Goal: Task Accomplishment & Management: Manage account settings

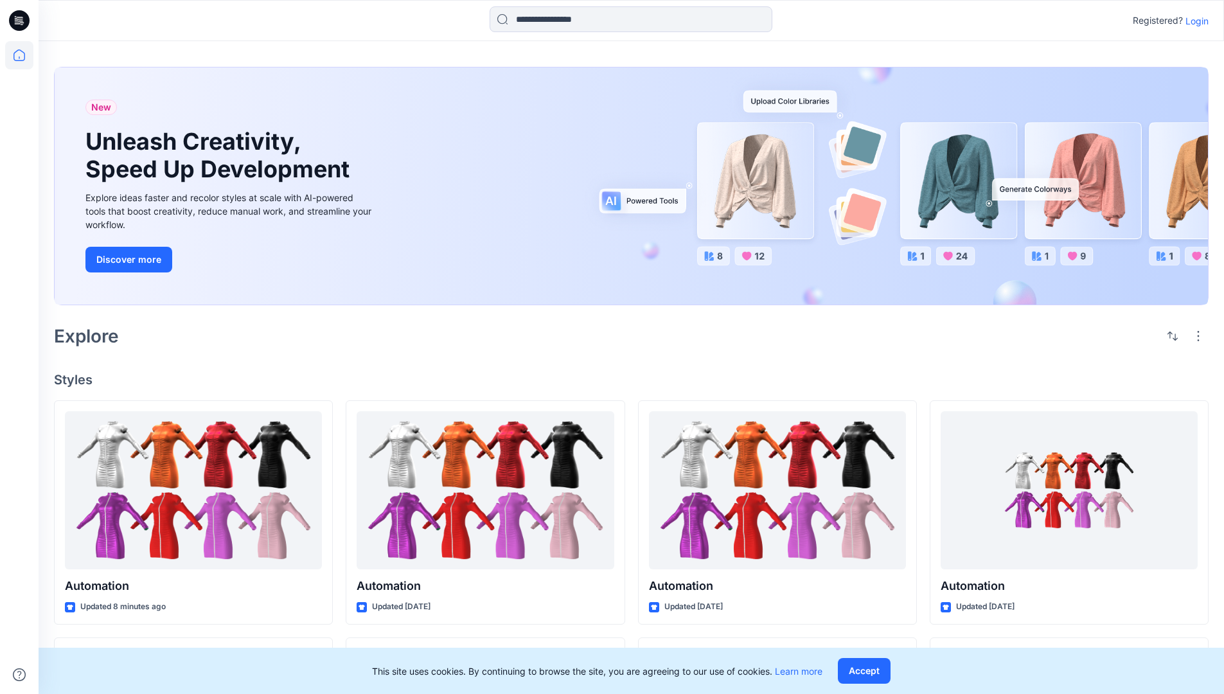
click at [1194, 21] on p "Login" at bounding box center [1197, 20] width 23 height 13
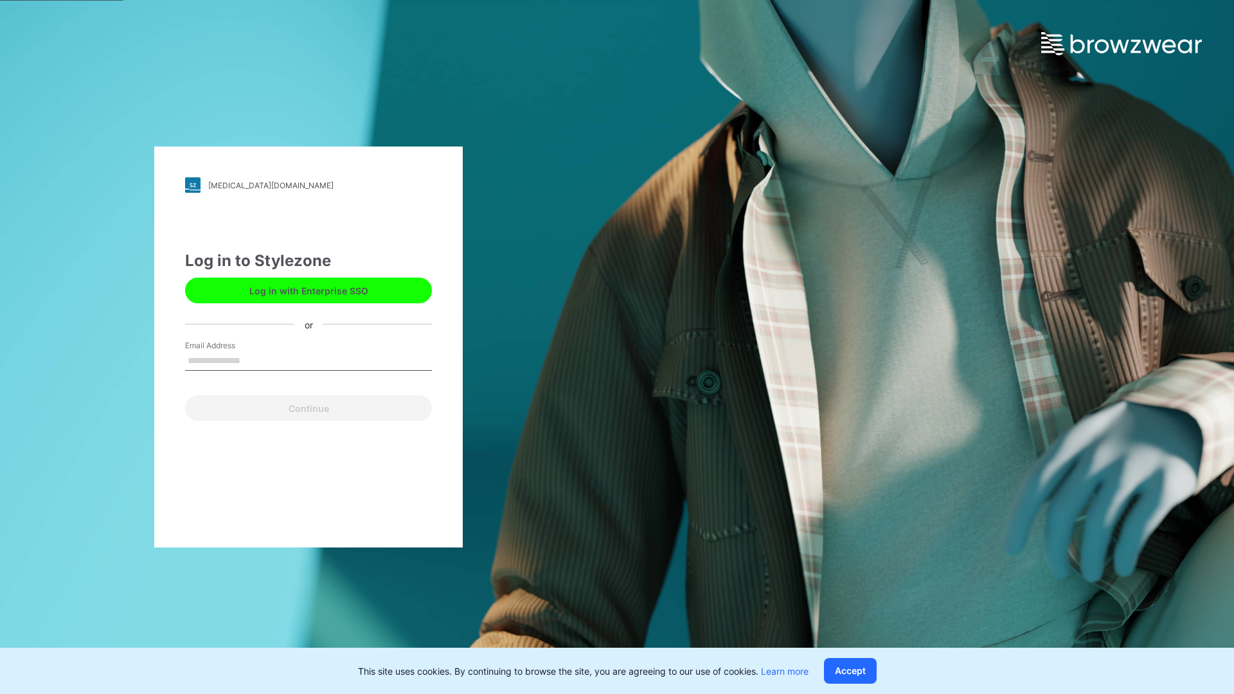
click at [254, 360] on input "Email Address" at bounding box center [308, 361] width 247 height 19
type input "**********"
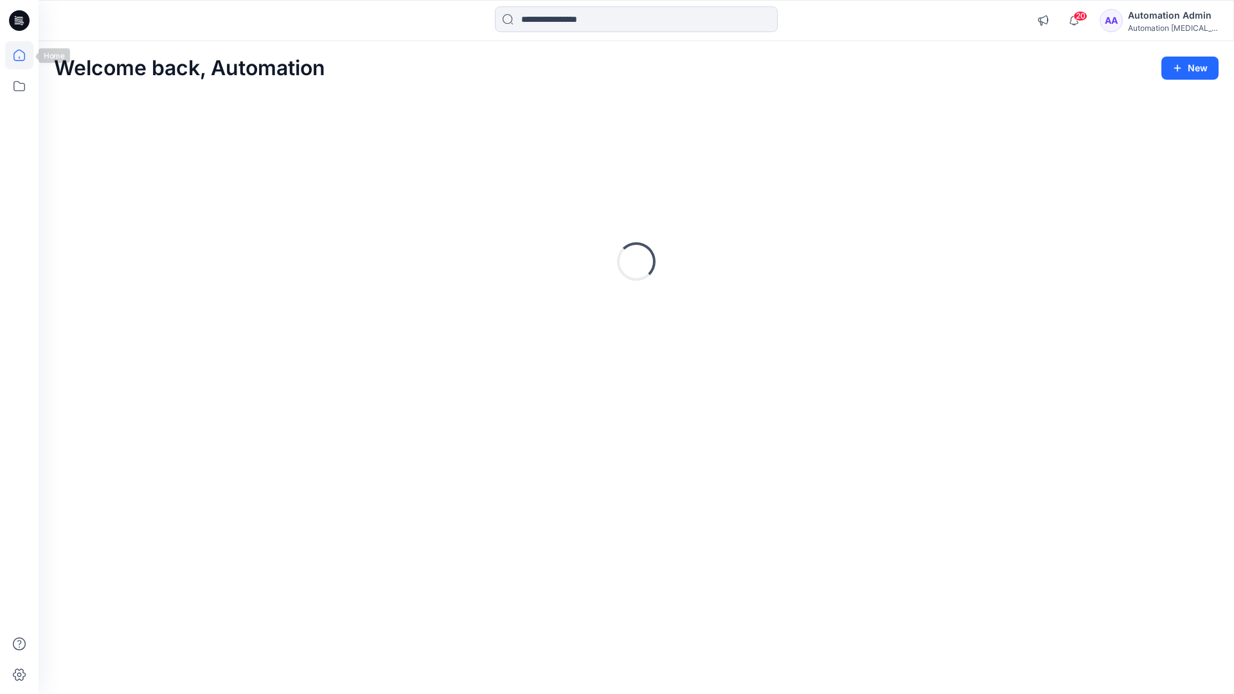
click at [24, 55] on icon at bounding box center [19, 55] width 12 height 12
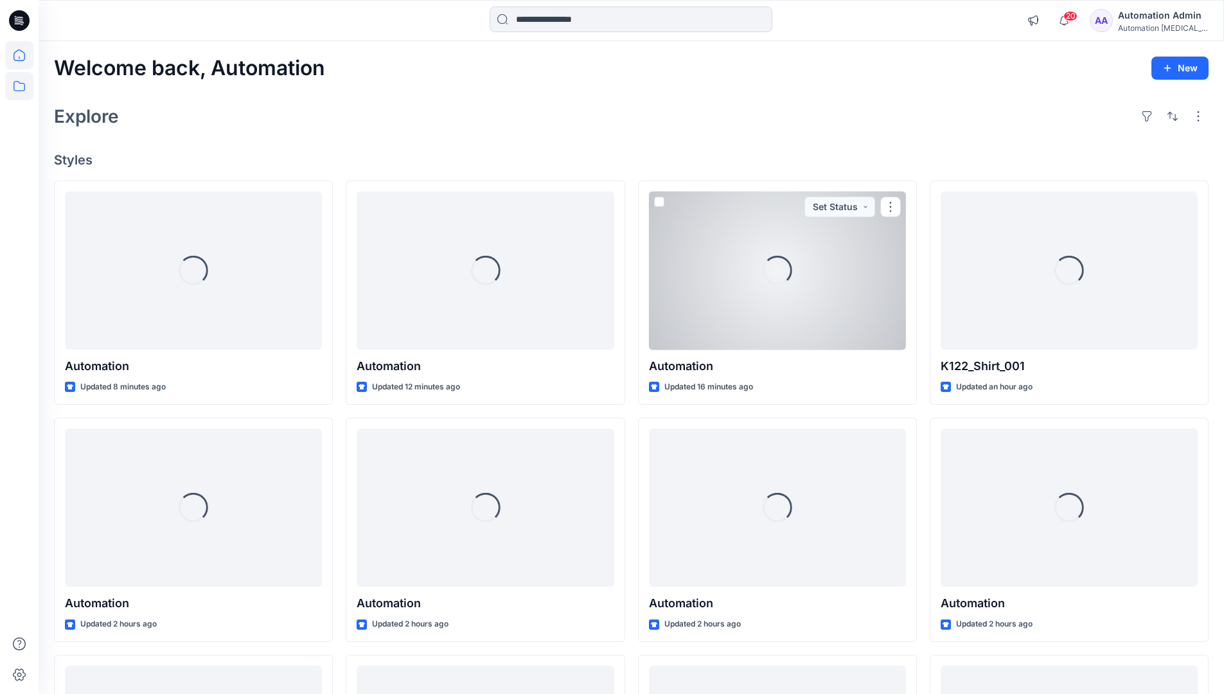
click at [21, 89] on icon at bounding box center [19, 86] width 28 height 28
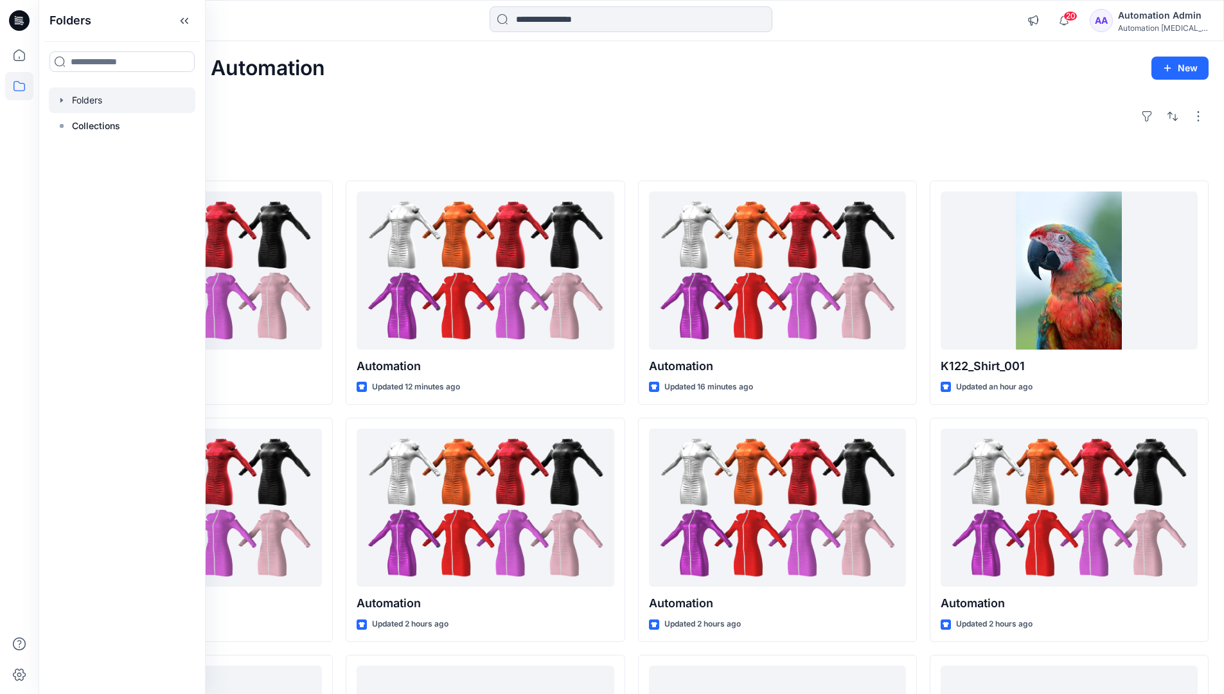
click at [94, 96] on div at bounding box center [122, 100] width 147 height 26
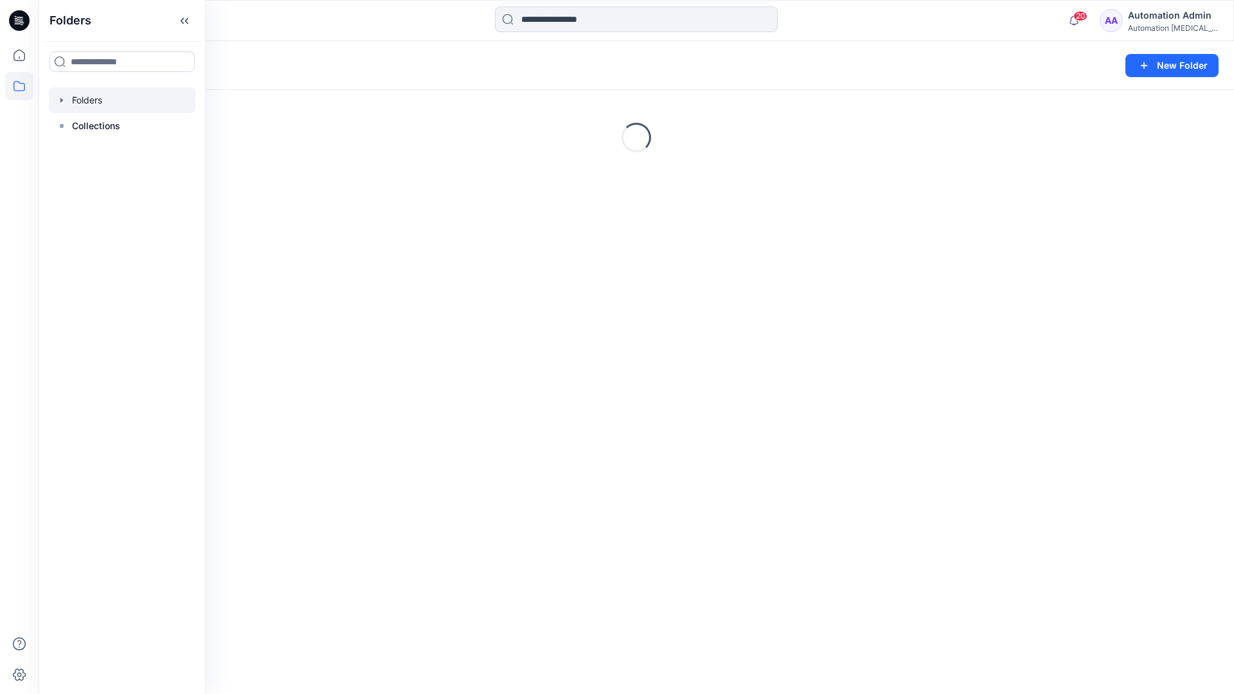
click at [645, 345] on div "Folders New Folder Loading..." at bounding box center [636, 367] width 1195 height 653
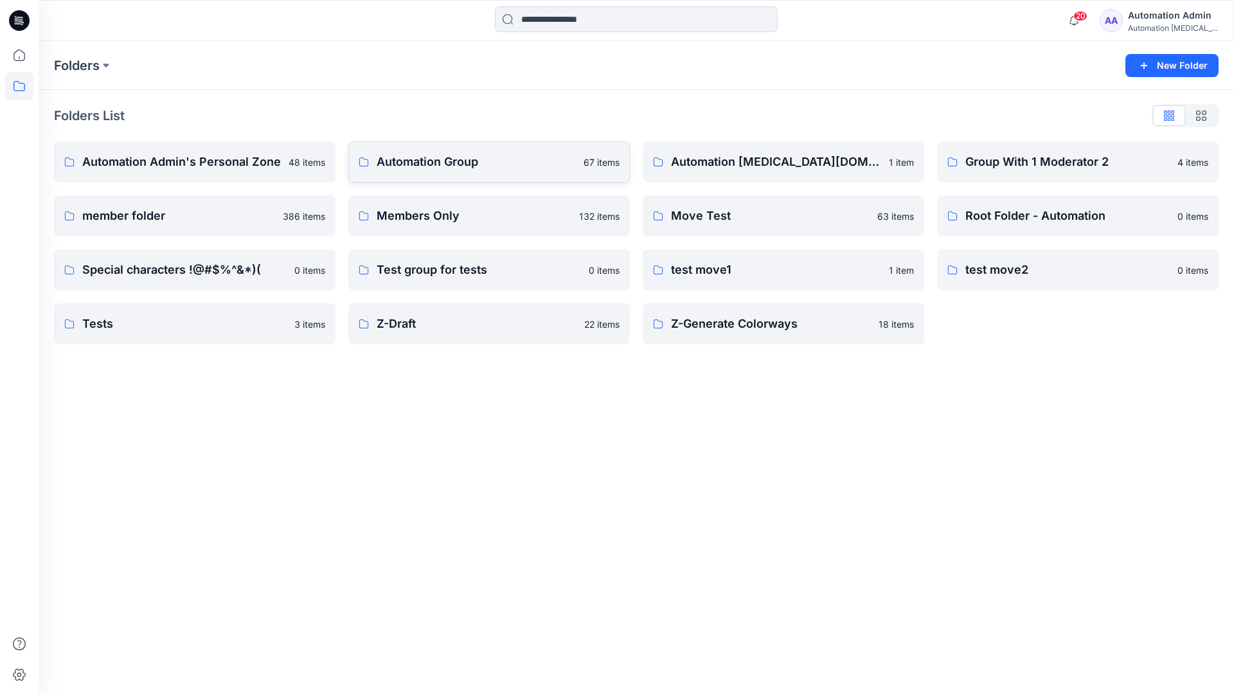
click at [438, 166] on p "Automation Group" at bounding box center [476, 162] width 199 height 18
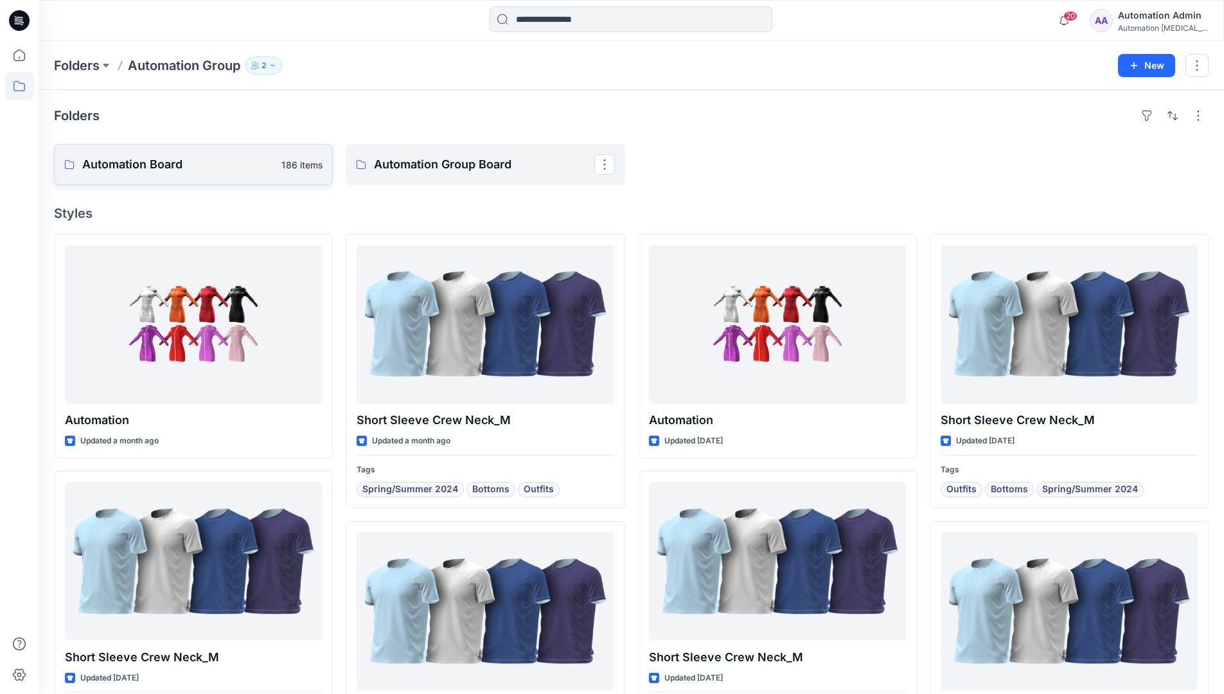
click at [254, 179] on link "Automation Board 186 items" at bounding box center [193, 164] width 279 height 41
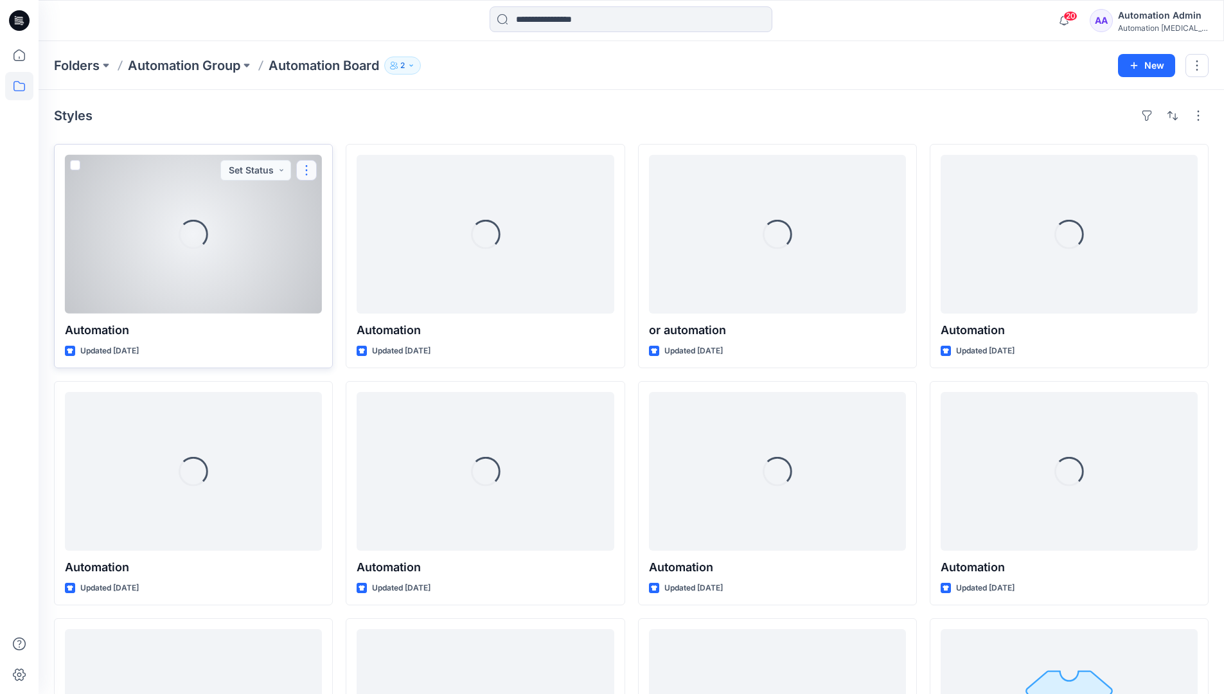
click at [303, 174] on button "button" at bounding box center [306, 170] width 21 height 21
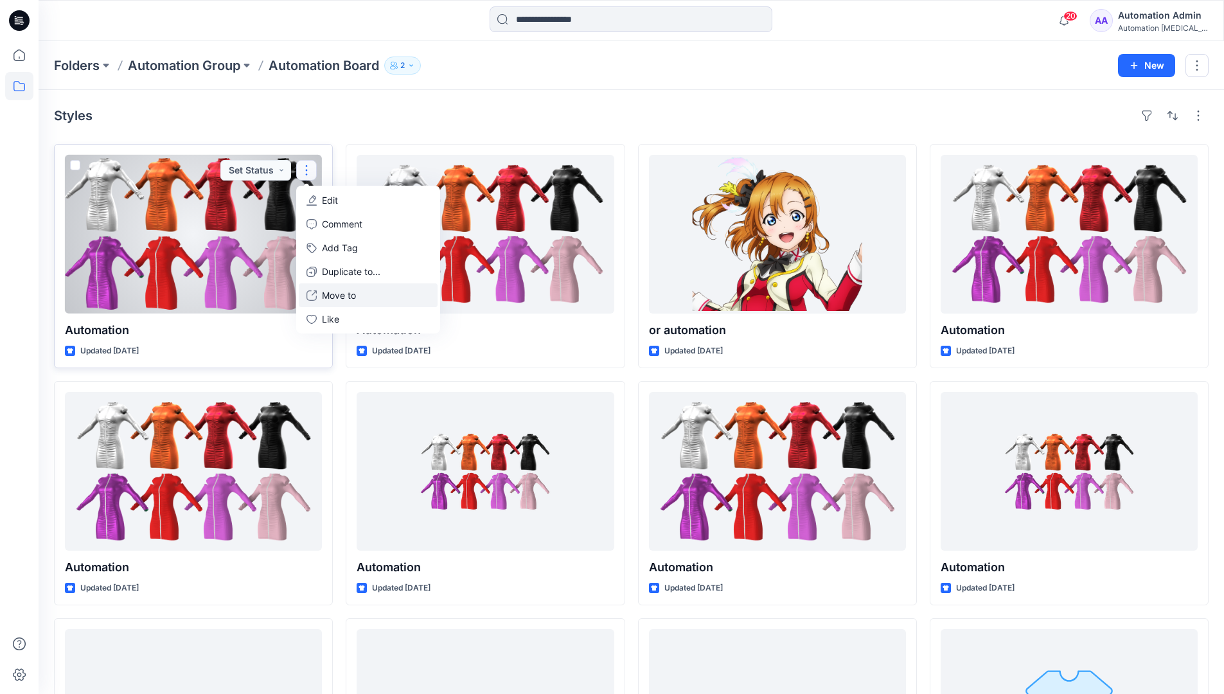
click at [332, 295] on p "Move to" at bounding box center [339, 295] width 34 height 13
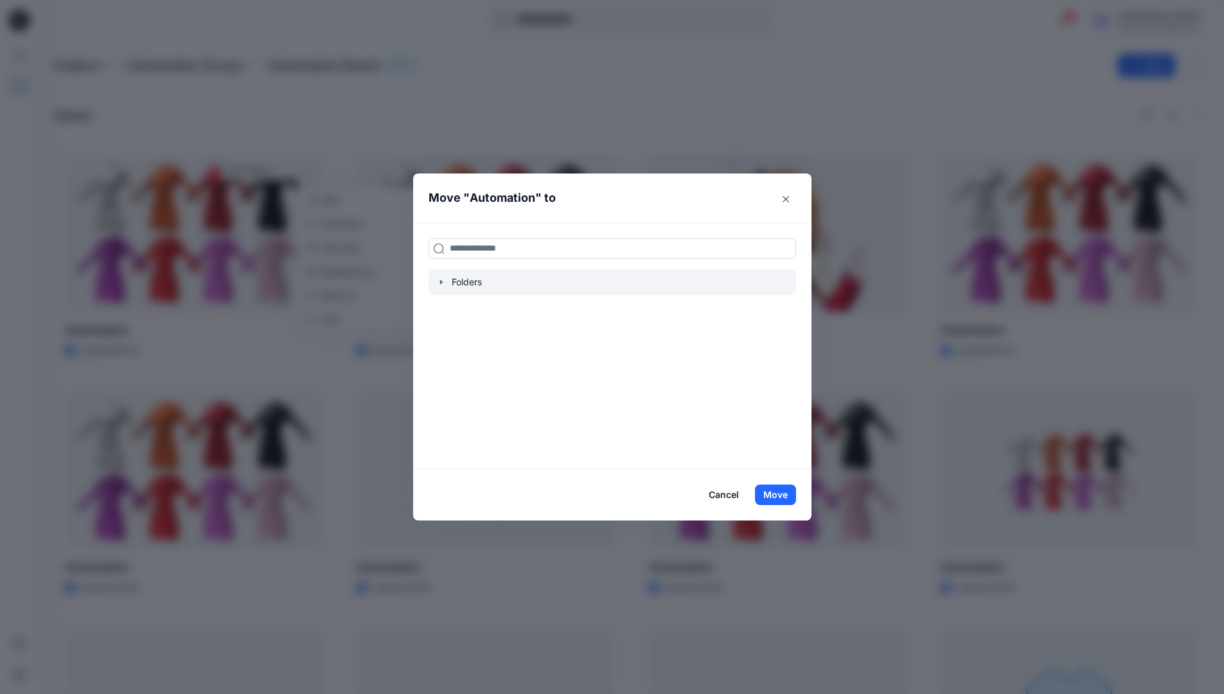
click at [446, 284] on icon "button" at bounding box center [441, 282] width 10 height 10
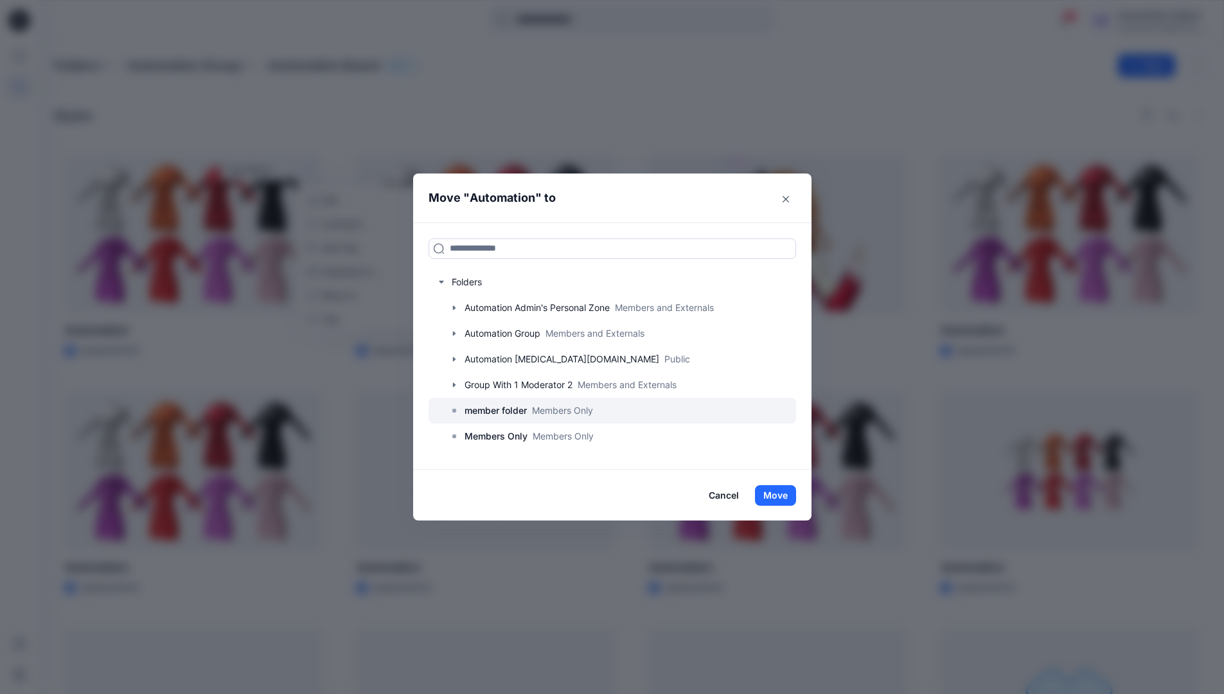
click at [499, 413] on p "member folder" at bounding box center [496, 410] width 62 height 15
click at [785, 494] on button "Move" at bounding box center [775, 495] width 41 height 21
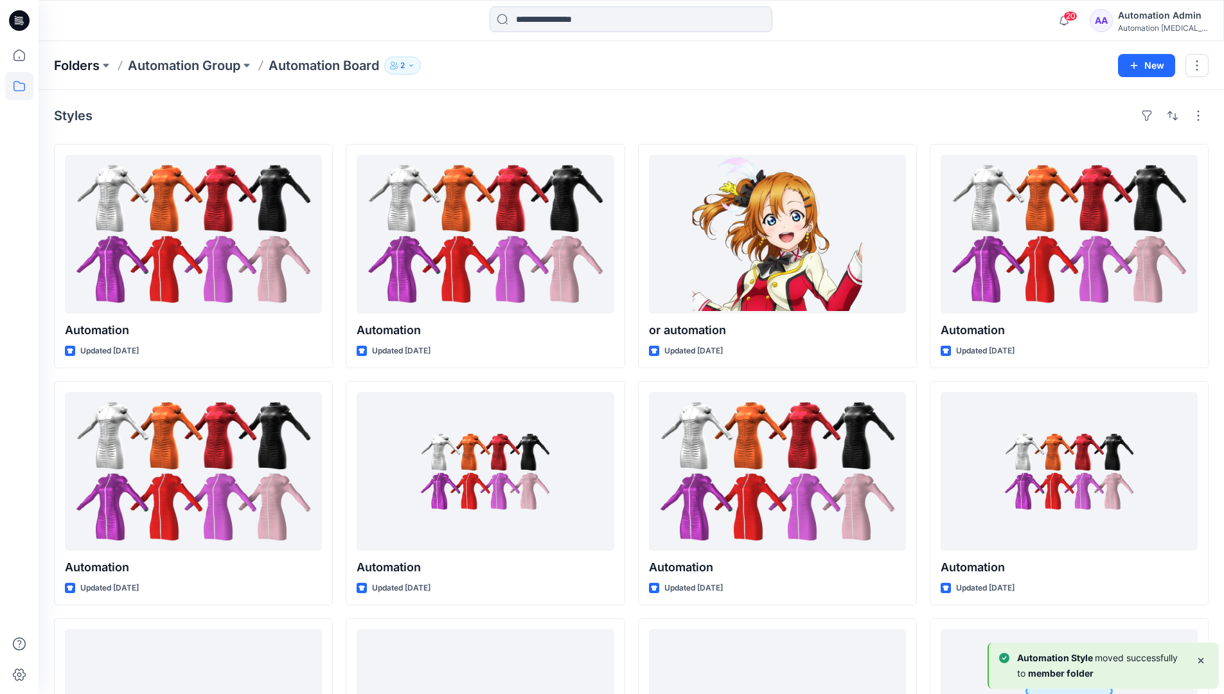
click at [81, 66] on p "Folders" at bounding box center [77, 66] width 46 height 18
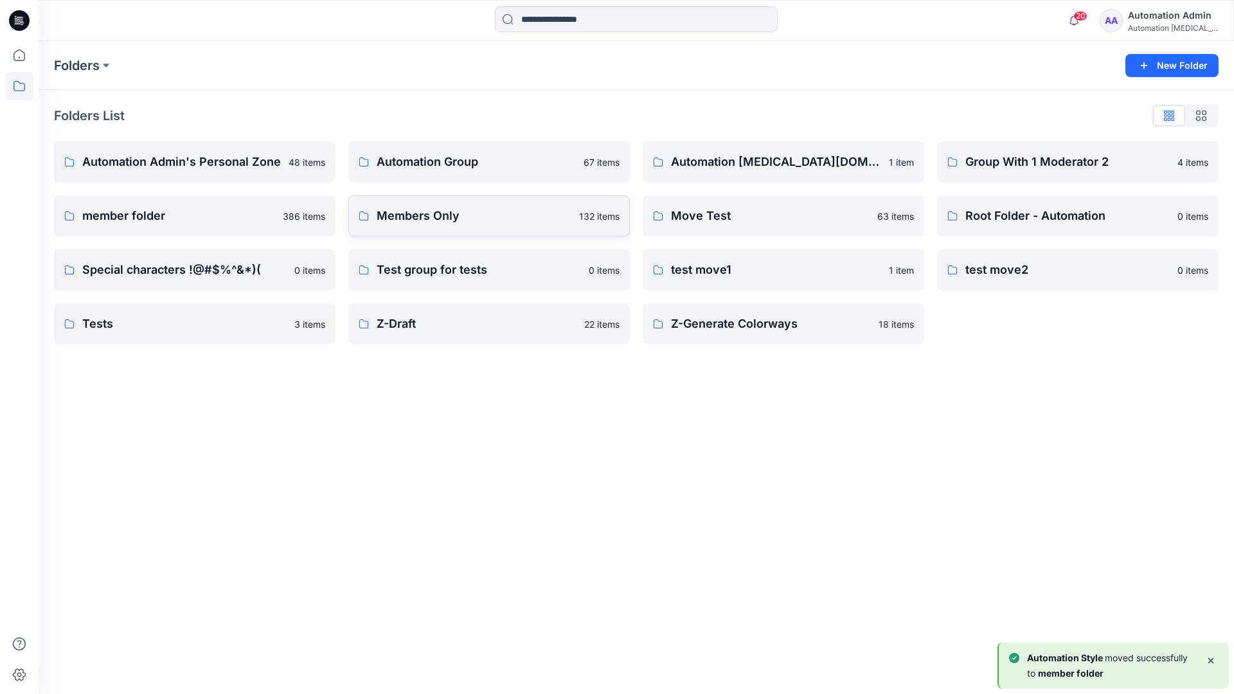
click at [454, 218] on p "Members Only" at bounding box center [474, 216] width 195 height 18
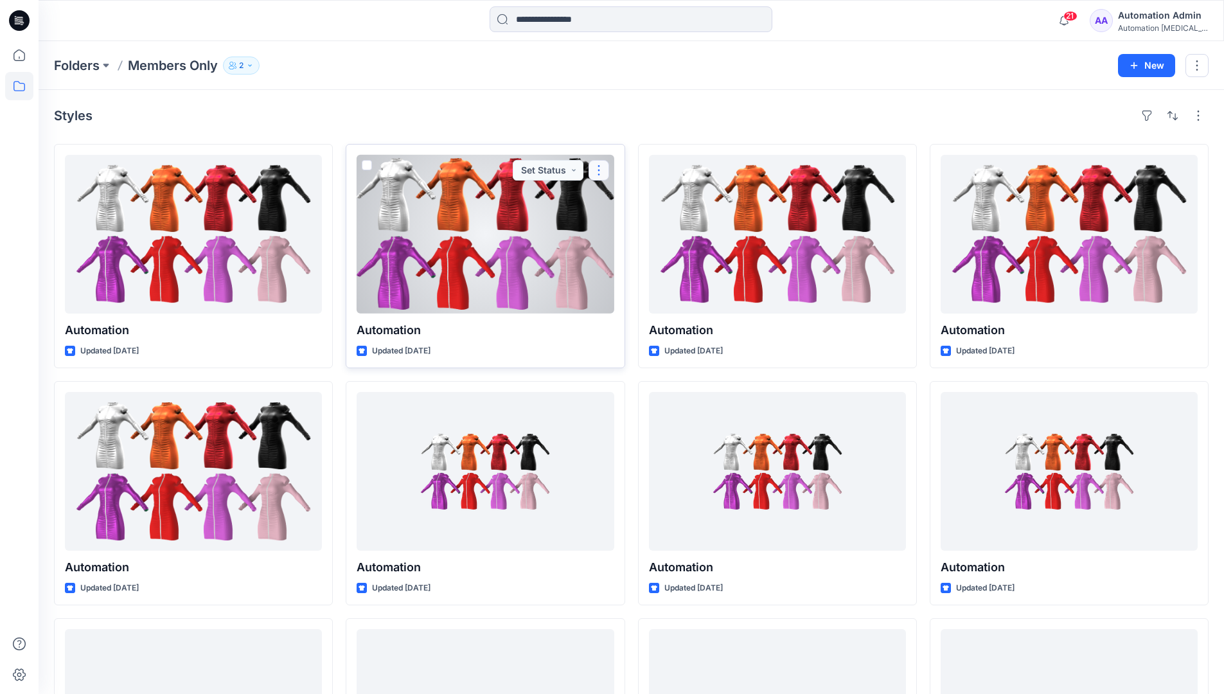
click at [600, 168] on button "button" at bounding box center [599, 170] width 21 height 21
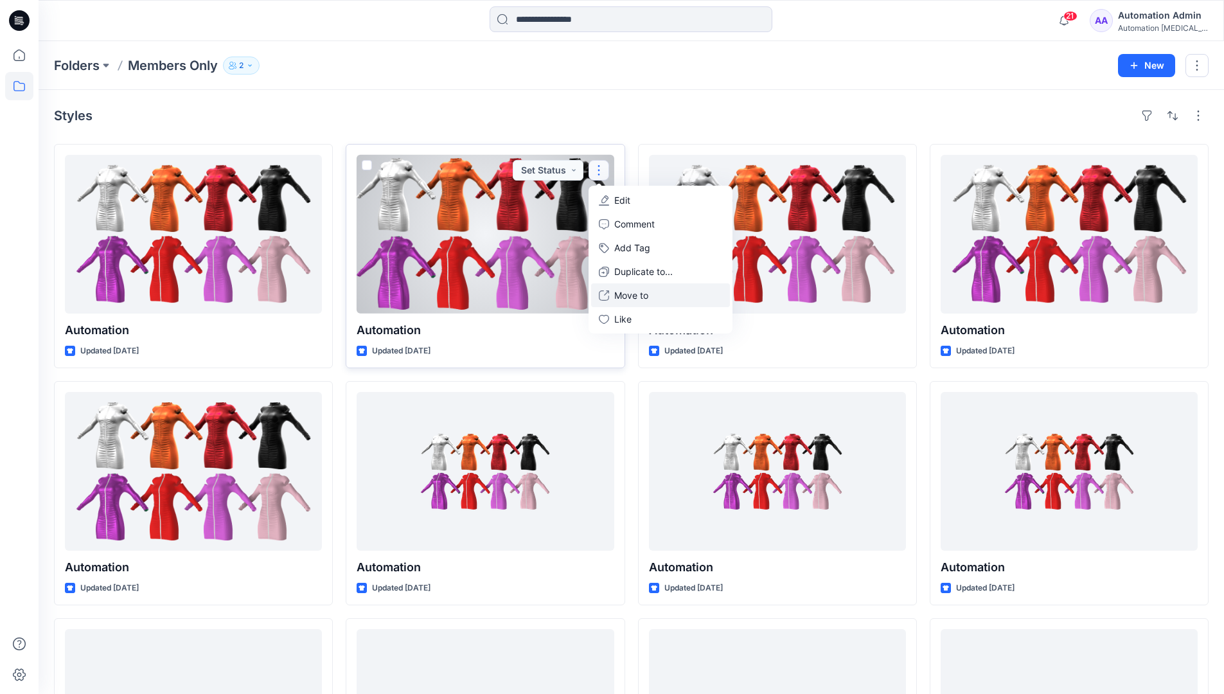
click at [624, 290] on p "Move to" at bounding box center [631, 295] width 34 height 13
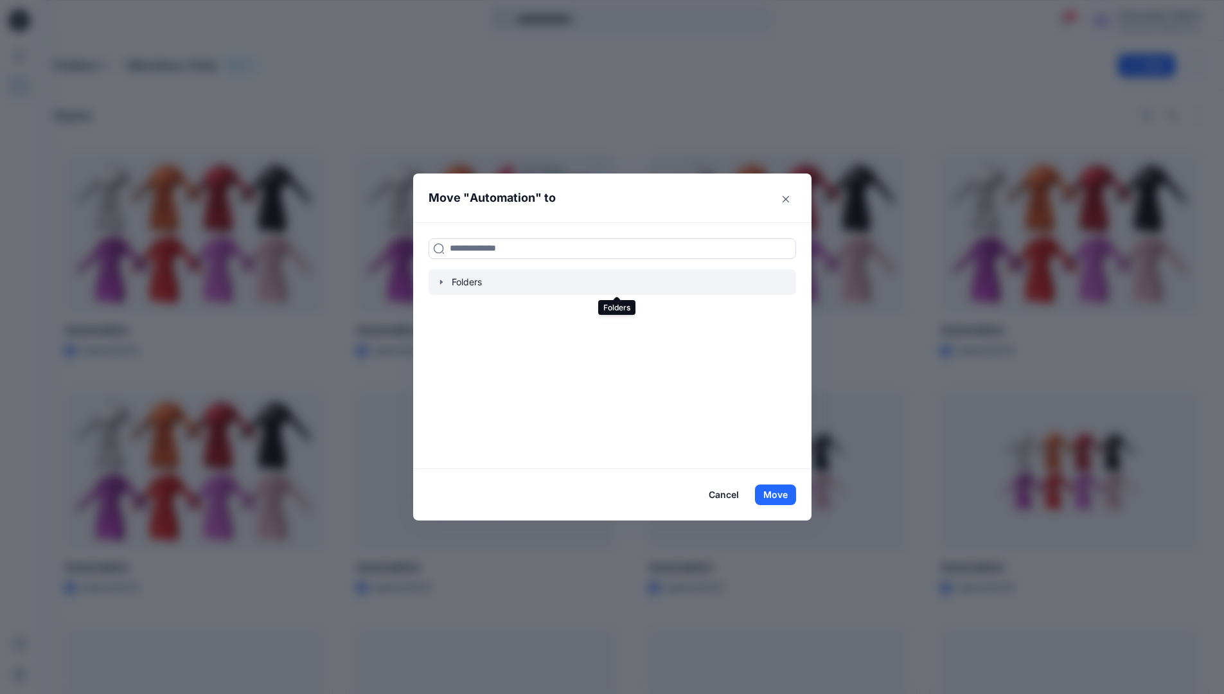
click at [447, 283] on icon "button" at bounding box center [441, 282] width 10 height 10
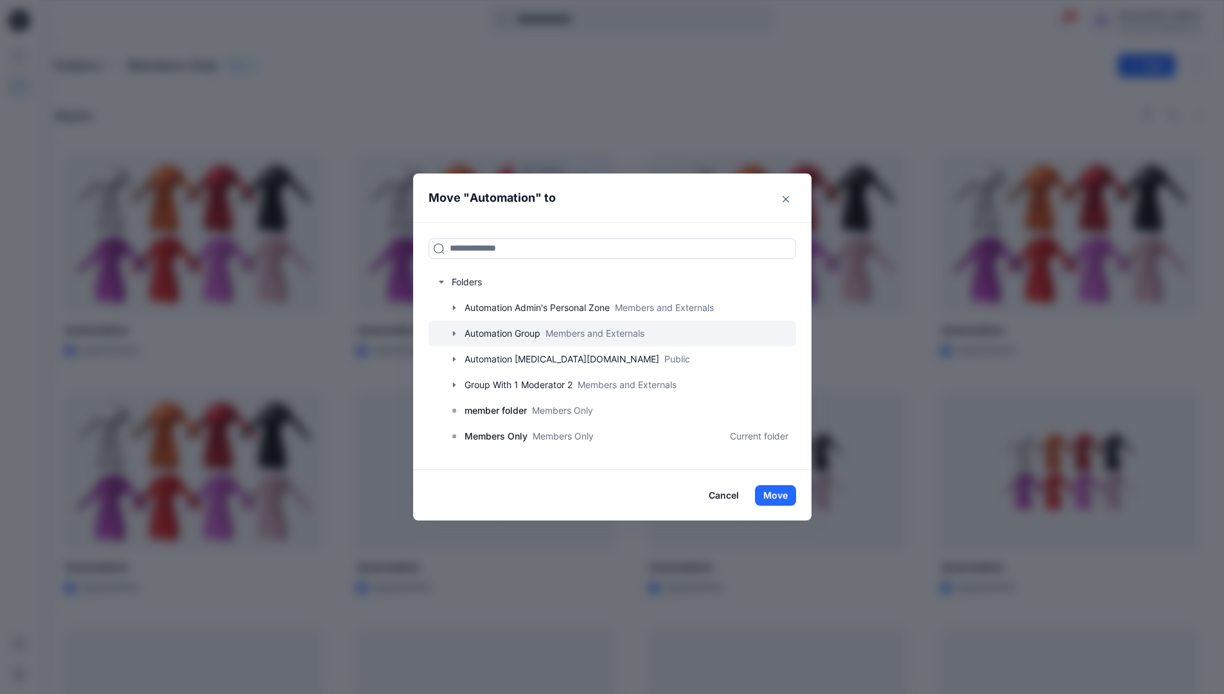
click at [459, 332] on icon "button" at bounding box center [454, 333] width 10 height 10
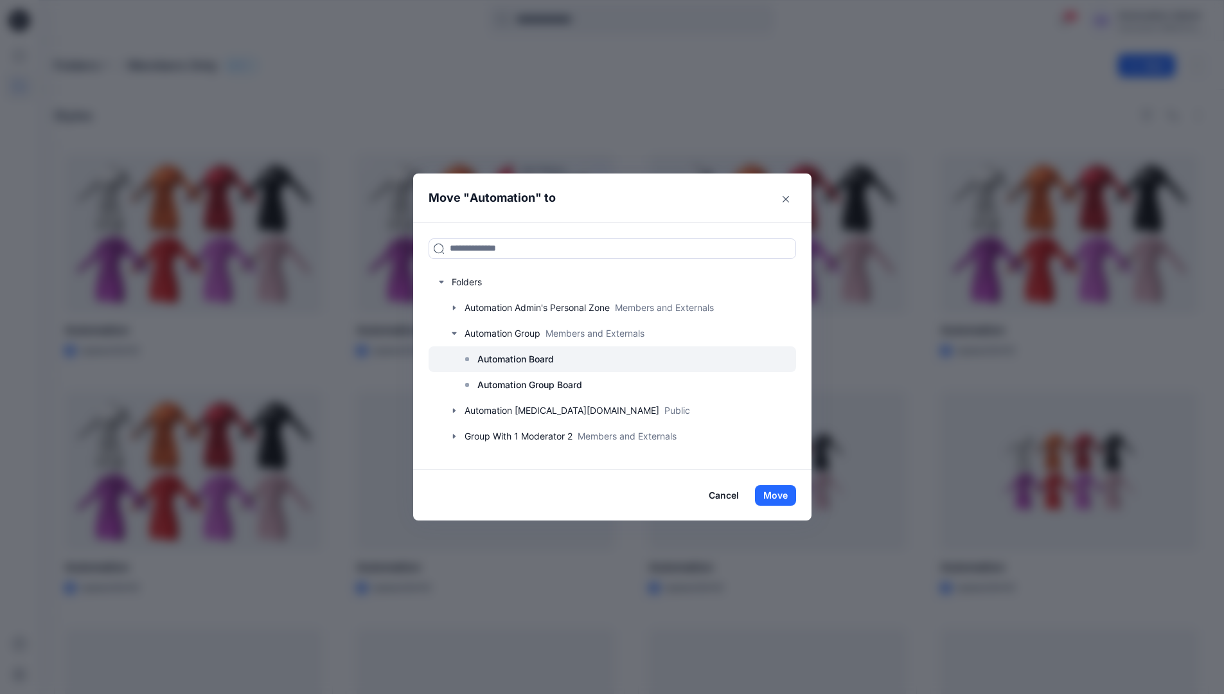
click at [497, 352] on p "Automation Board" at bounding box center [515, 359] width 76 height 15
click at [778, 497] on button "Move" at bounding box center [775, 495] width 41 height 21
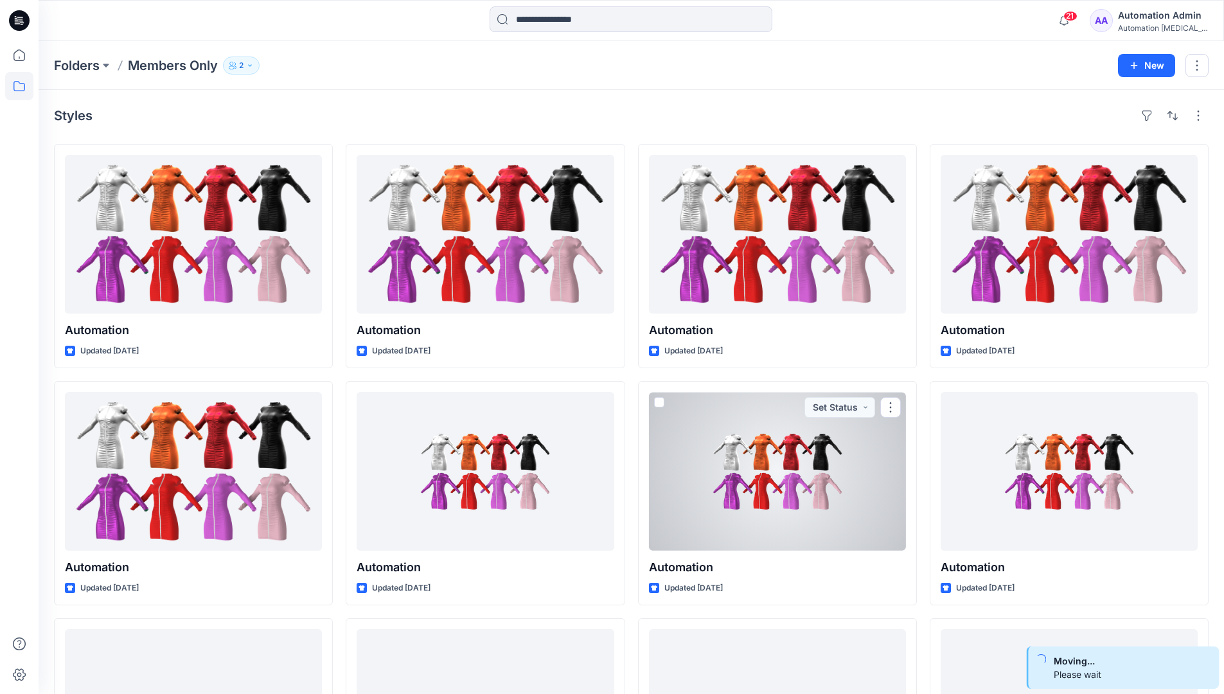
click at [1139, 19] on div "Automation Admin" at bounding box center [1163, 15] width 90 height 15
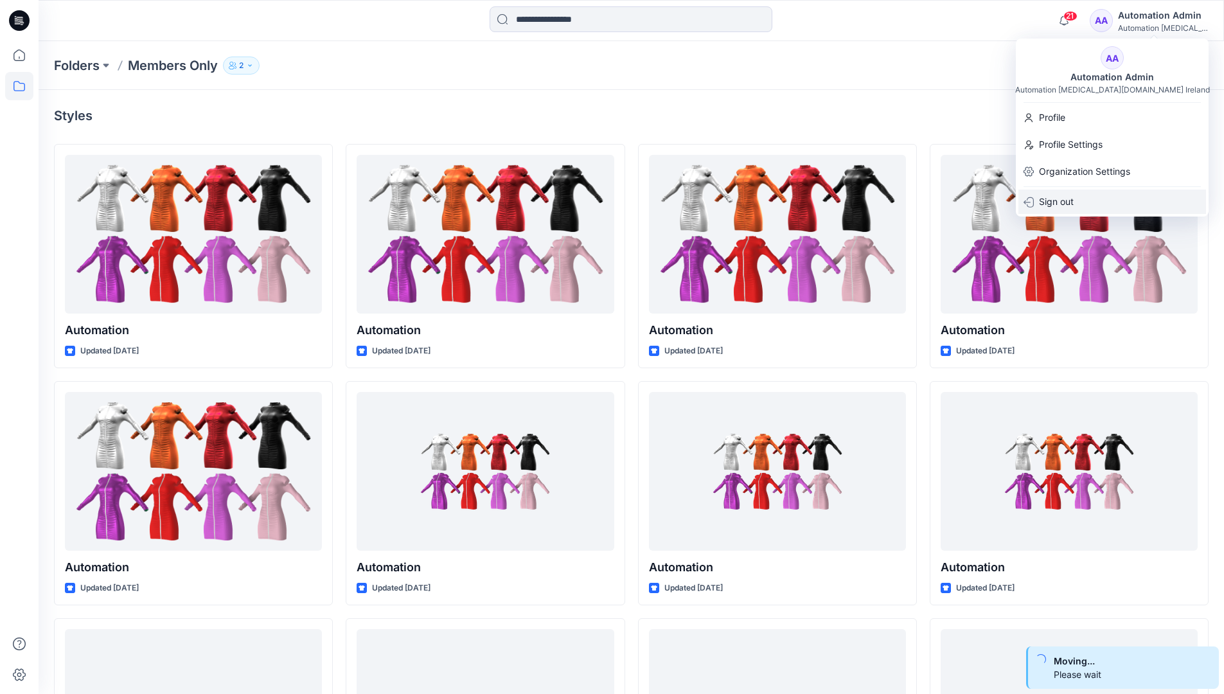
click at [1062, 199] on p "Sign out" at bounding box center [1056, 202] width 35 height 24
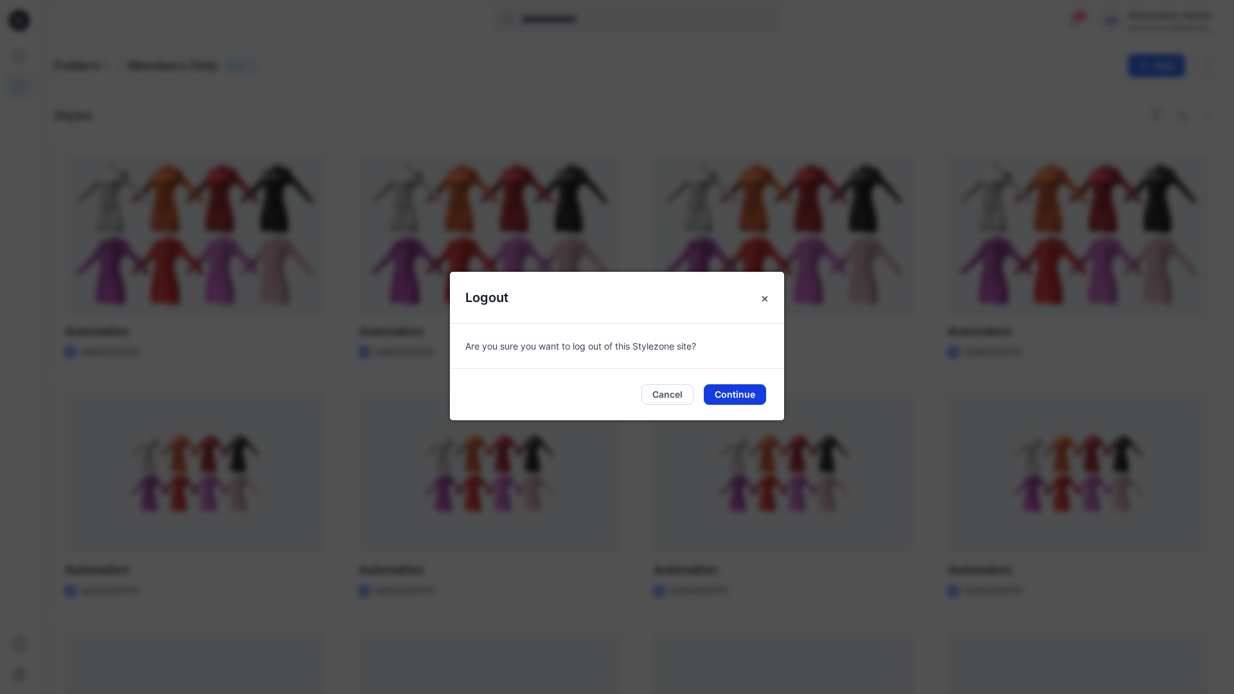
click at [738, 392] on button "Continue" at bounding box center [735, 394] width 62 height 21
